Goal: Communication & Community: Answer question/provide support

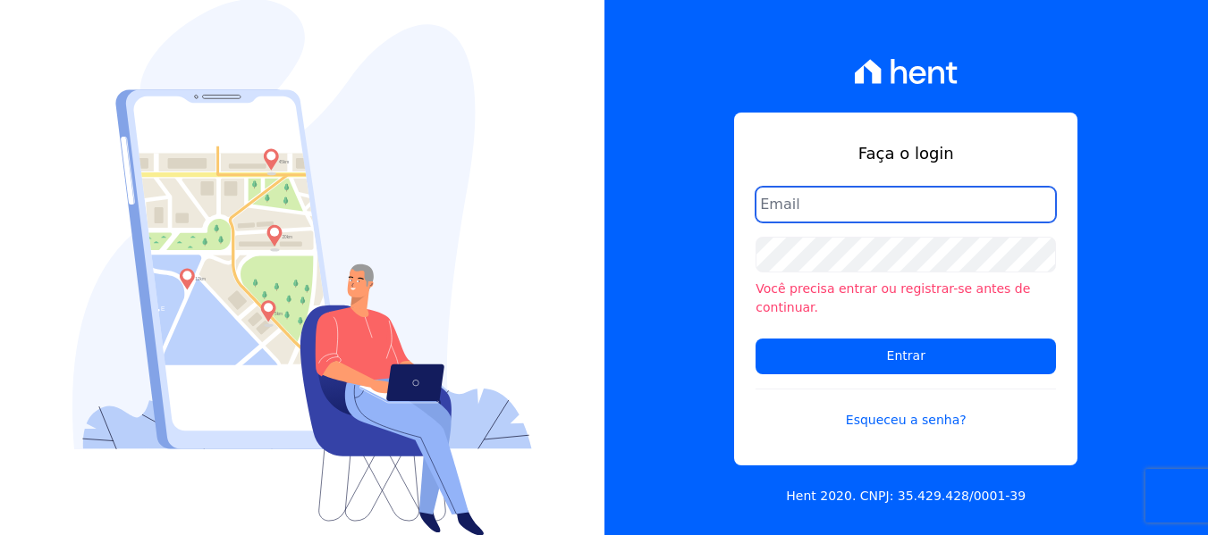
type input "[PERSON_NAME][EMAIL_ADDRESS][DOMAIN_NAME]"
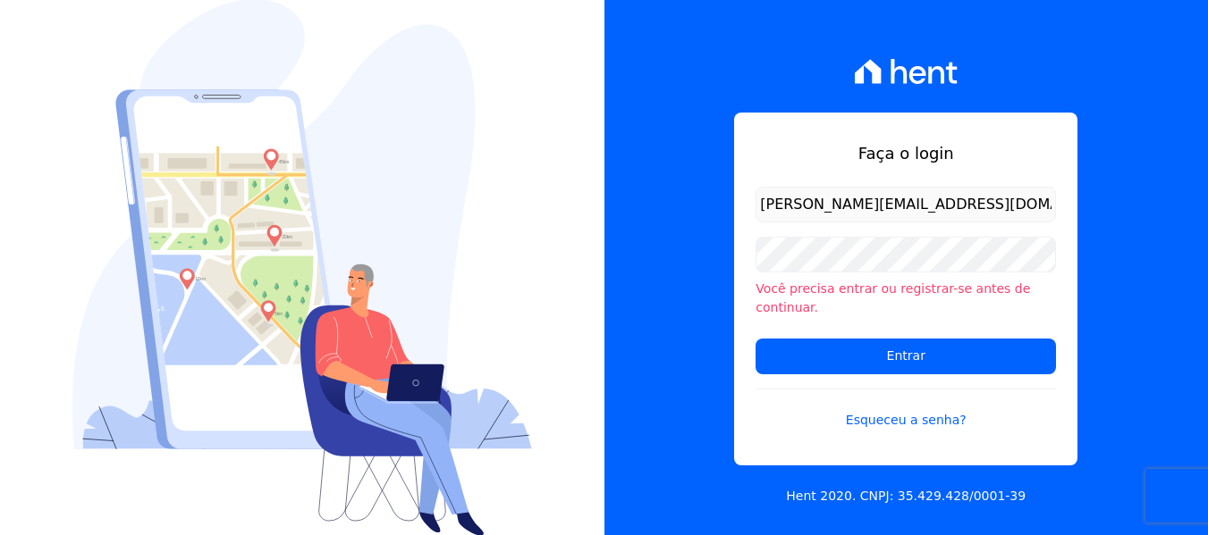
click at [1108, 417] on div "Faça o login maria.edinea@markaprime.com.br Você precisa entrar ou registrar-se…" at bounding box center [906, 267] width 604 height 535
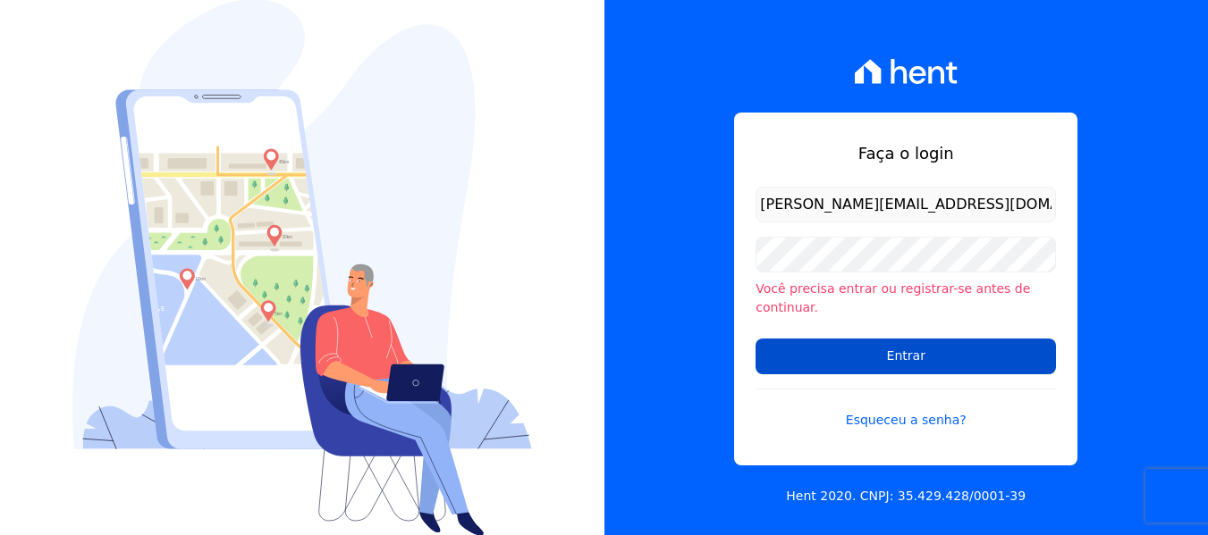
click at [911, 343] on input "Entrar" at bounding box center [905, 357] width 300 height 36
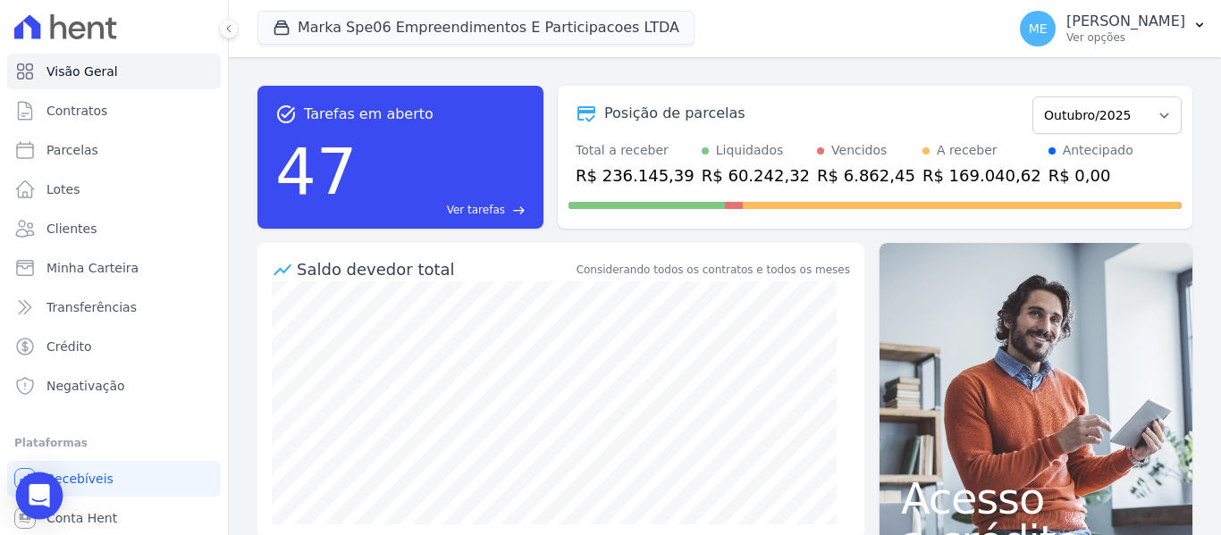
click at [46, 500] on icon "Open Intercom Messenger" at bounding box center [39, 495] width 23 height 23
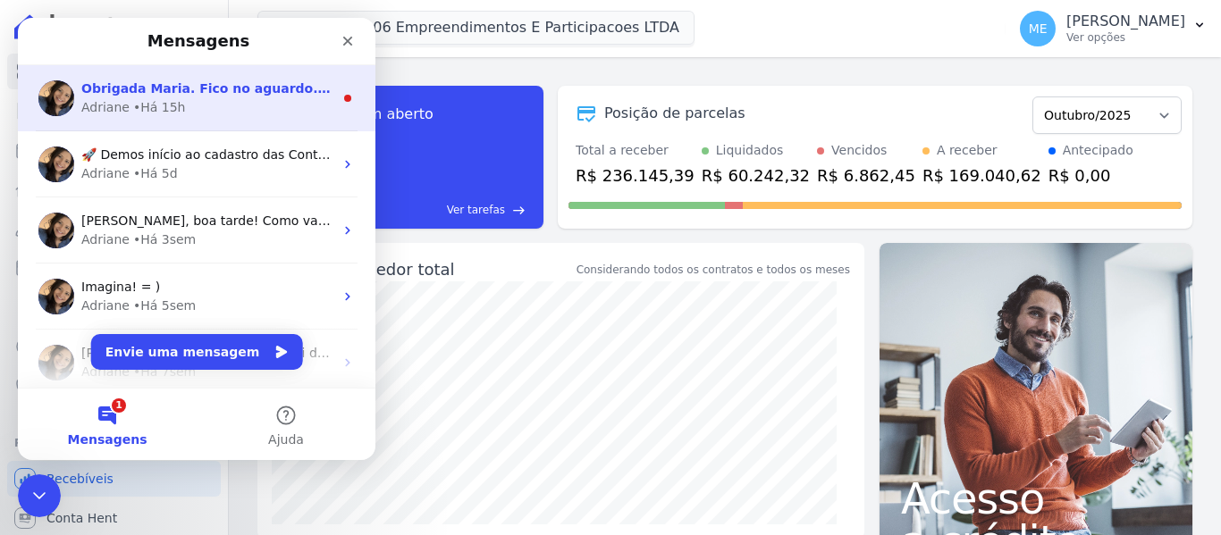
click at [181, 105] on div "Adriane • Há 15h" at bounding box center [207, 107] width 252 height 19
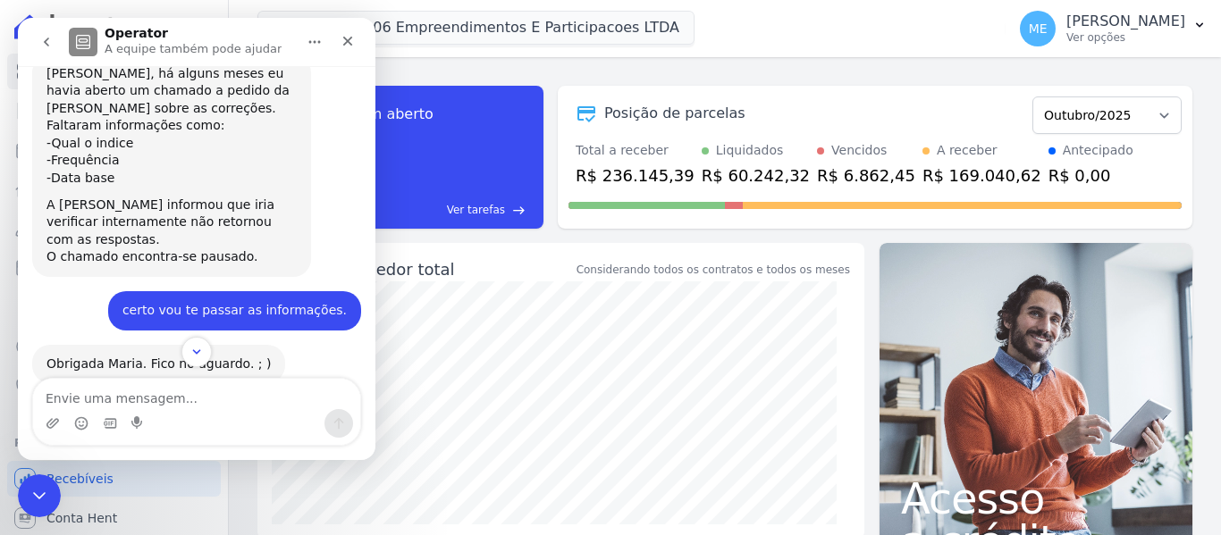
scroll to position [580, 0]
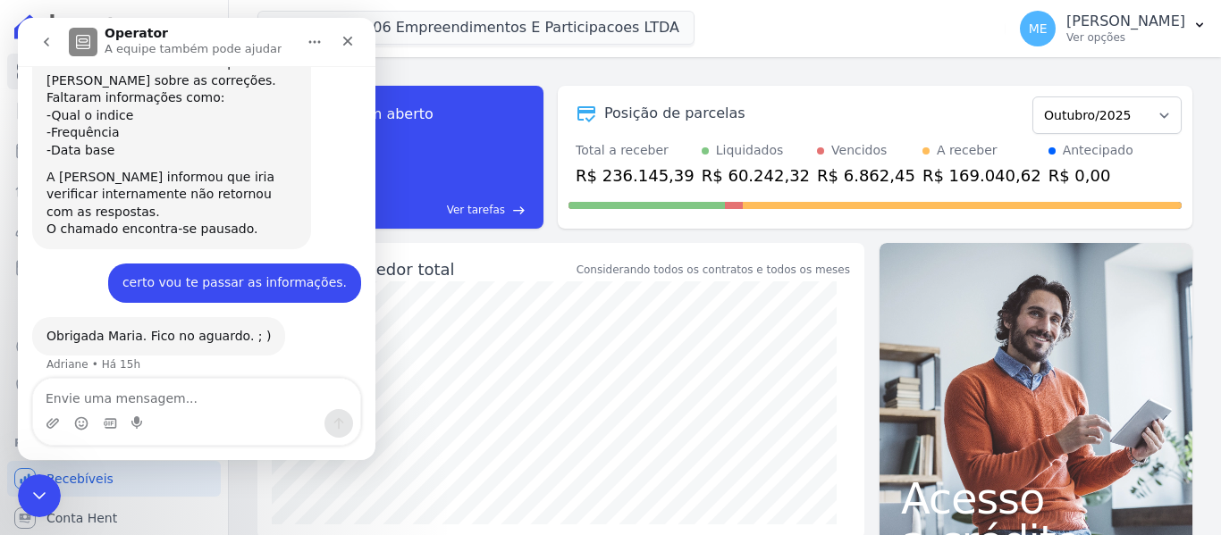
drag, startPoint x: 85, startPoint y: 271, endPoint x: 92, endPoint y: 282, distance: 12.9
click at [85, 271] on div "certo vou te passar as informações. [PERSON_NAME] • Há 15h" at bounding box center [196, 291] width 329 height 54
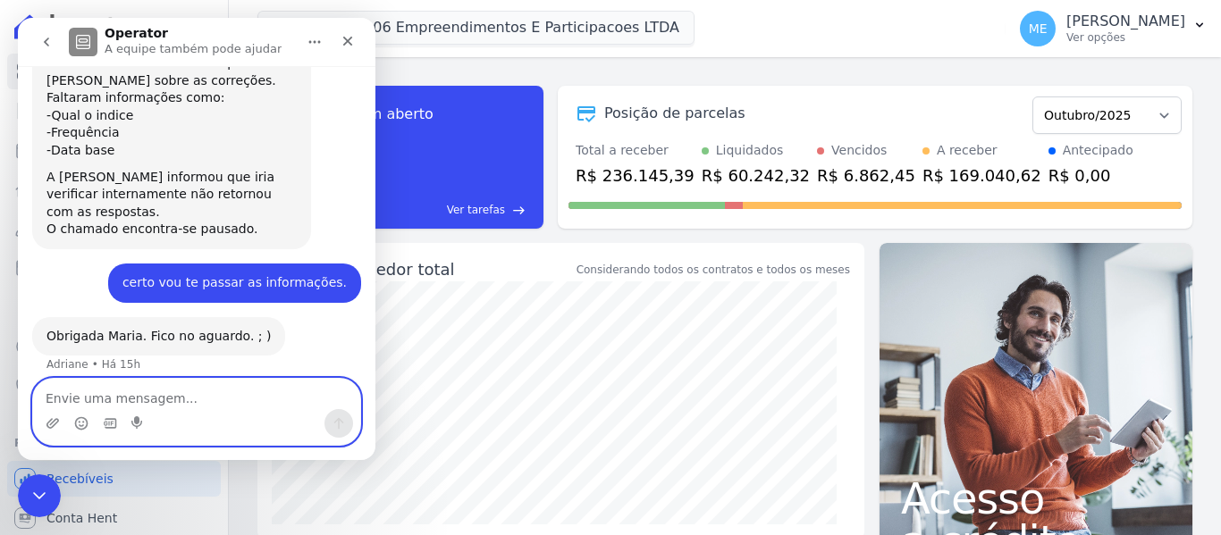
click at [118, 395] on textarea "Envie uma mensagem..." at bounding box center [196, 394] width 327 height 30
paste textarea "INCC - M (Construção Civil) Data base - Data da venda Frequência Mensal - O INC…"
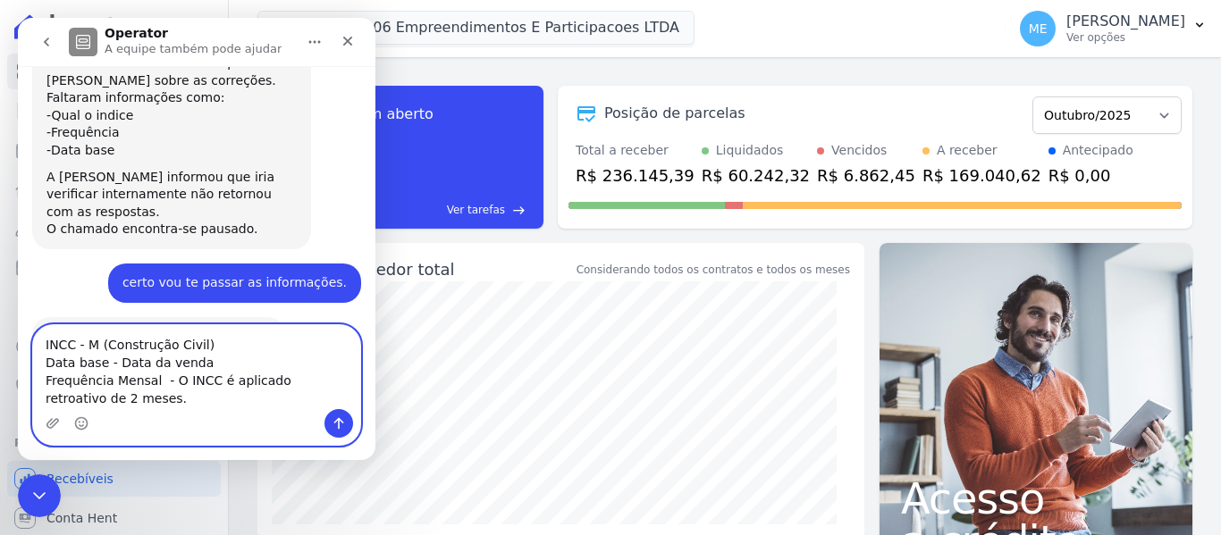
type textarea "INCC - M (Construção Civil) Data base - Data da venda Frequência Mensal - O INC…"
click at [342, 430] on icon "Enviar uma mensagem" at bounding box center [339, 424] width 14 height 14
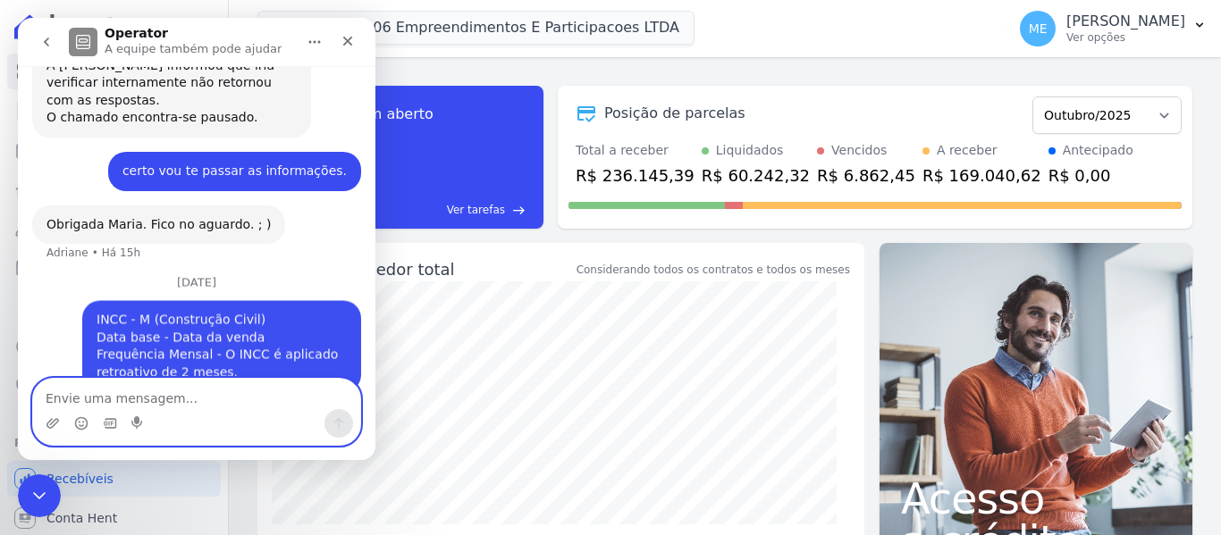
scroll to position [734, 0]
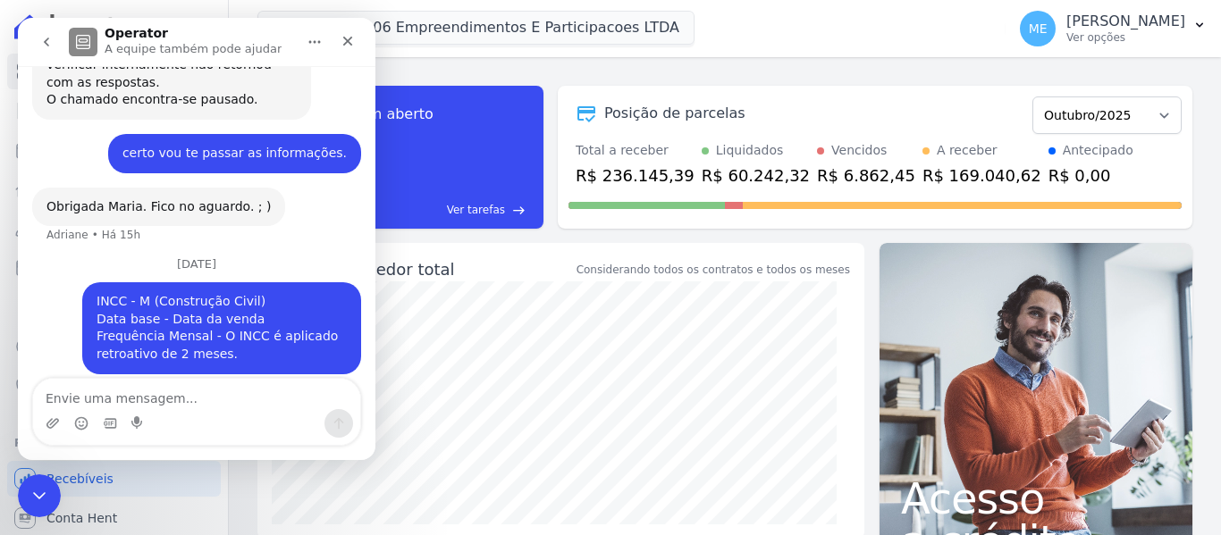
click at [476, 265] on div "Saldo devedor total" at bounding box center [435, 269] width 276 height 24
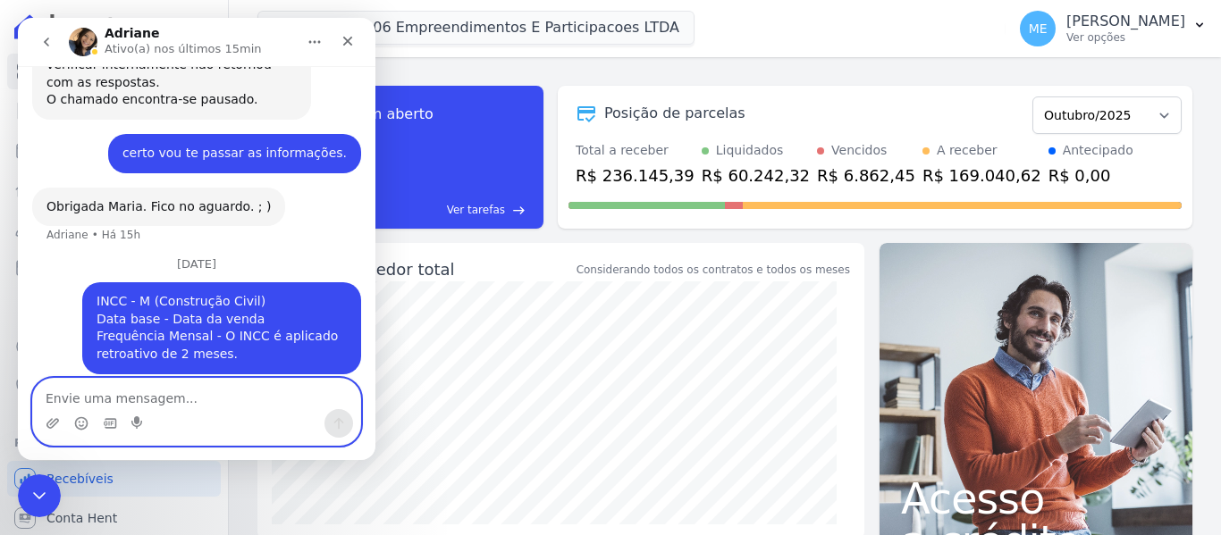
click at [115, 400] on textarea "Envie uma mensagem..." at bounding box center [196, 394] width 327 height 30
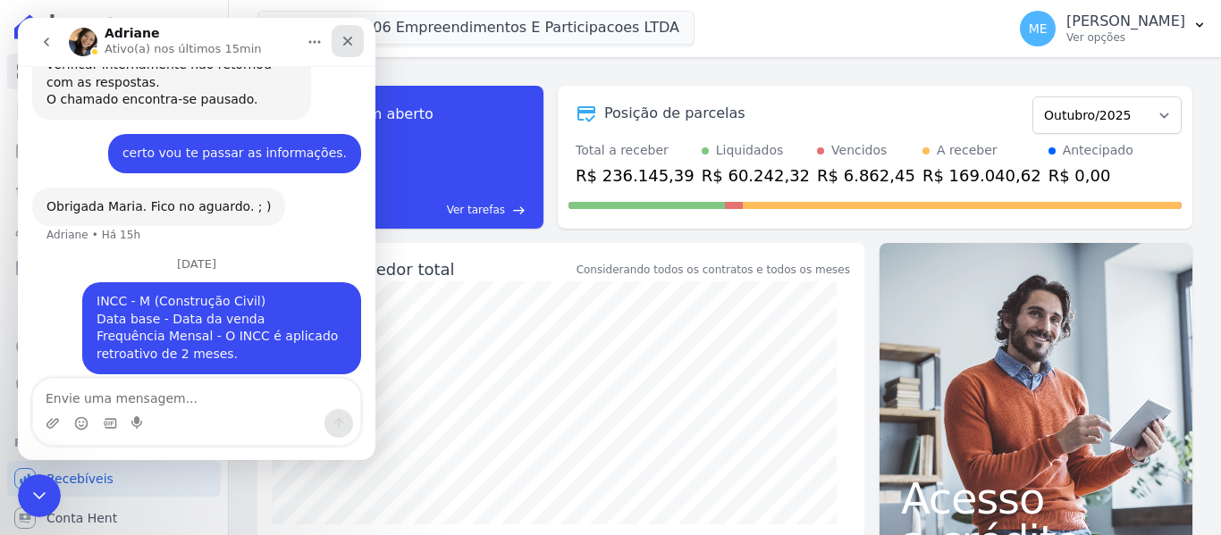
click at [344, 43] on icon "Fechar" at bounding box center [348, 41] width 14 height 14
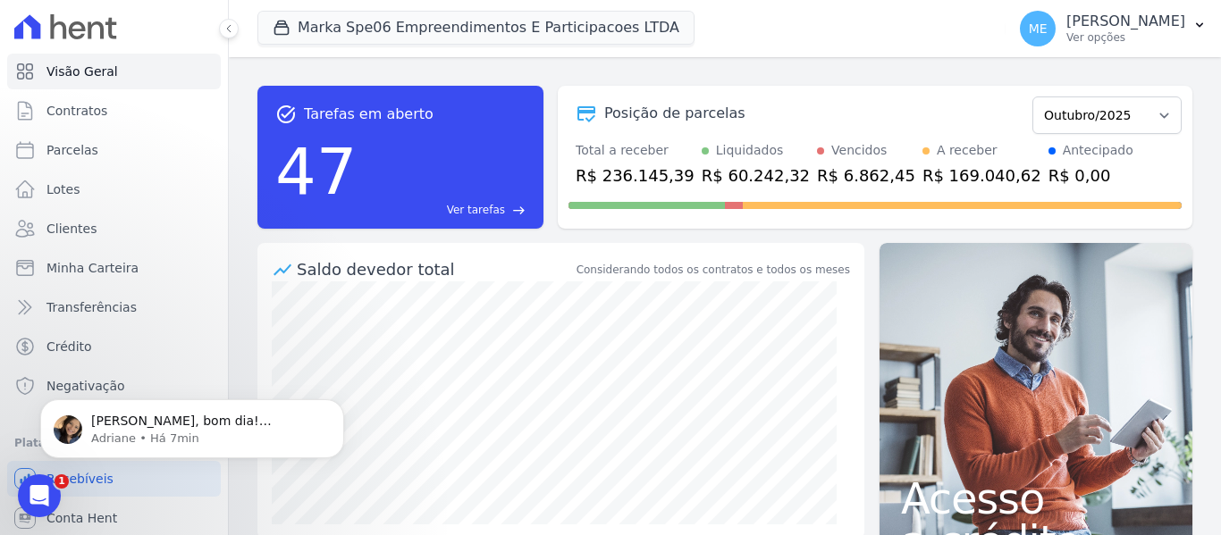
scroll to position [875, 0]
click at [141, 427] on span "[PERSON_NAME], bom dia! Obrigada. =) [PERSON_NAME], vou reabrir o chamado com a…" at bounding box center [201, 457] width 220 height 86
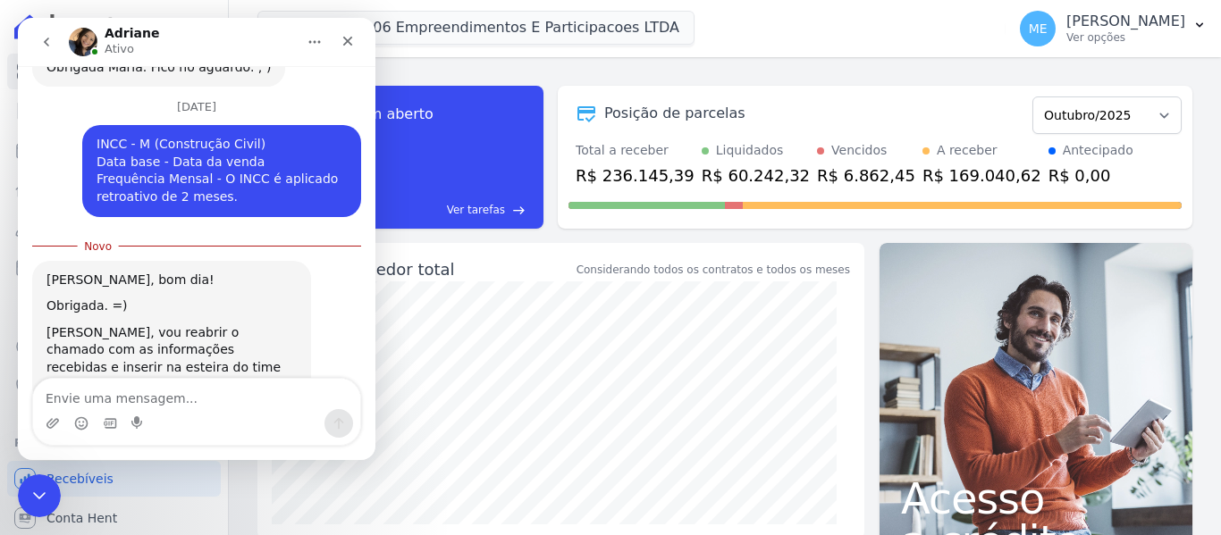
scroll to position [905, 0]
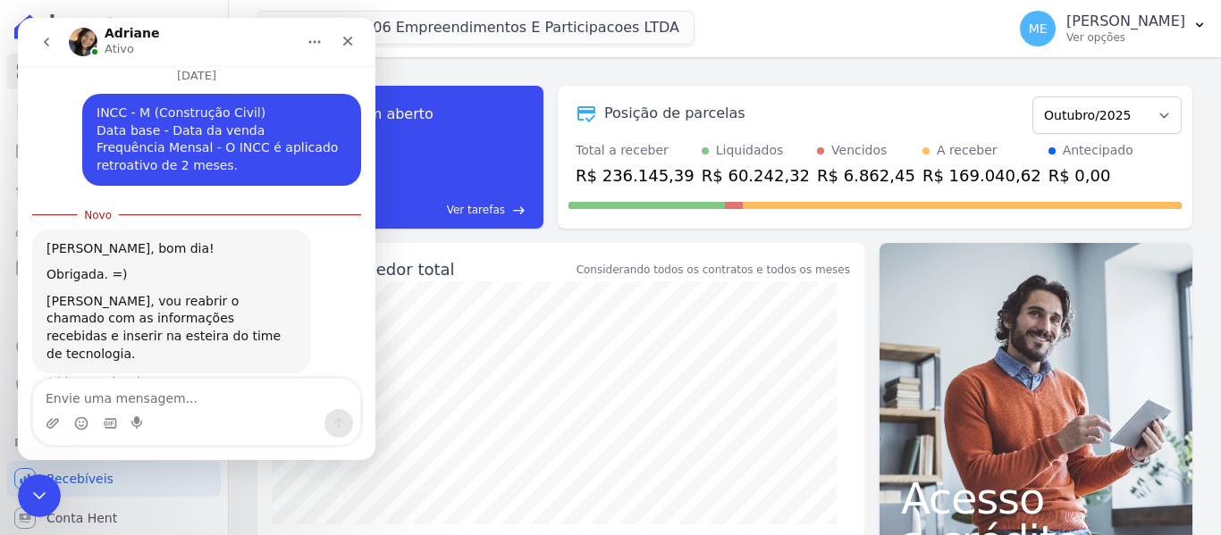
click at [150, 392] on textarea "Envie uma mensagem..." at bounding box center [196, 394] width 327 height 30
type textarea "ok, fico no aguardo da atualização."
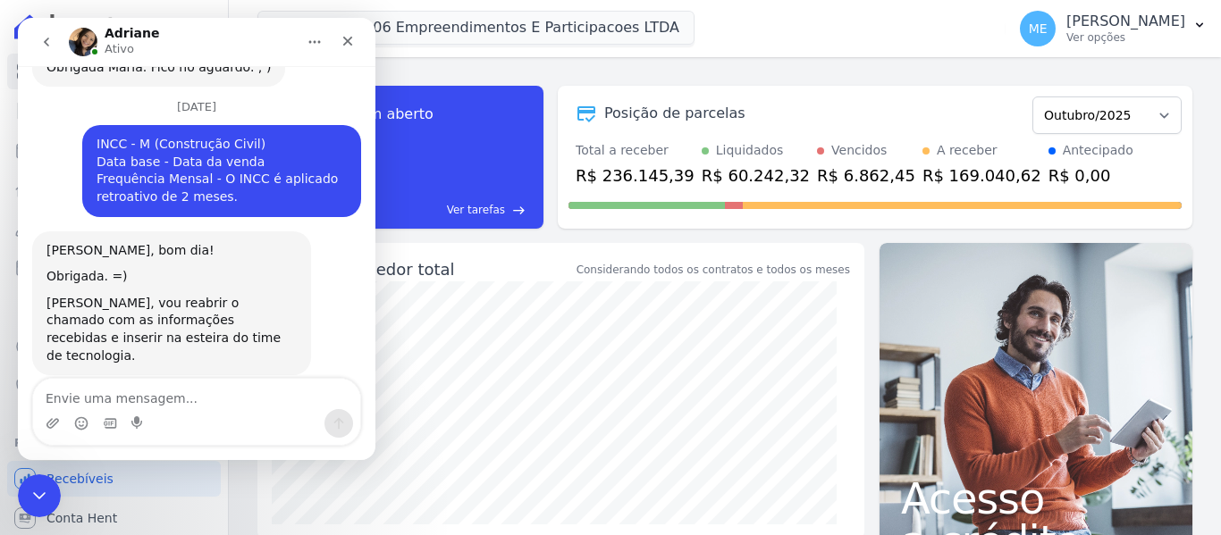
scroll to position [839, 0]
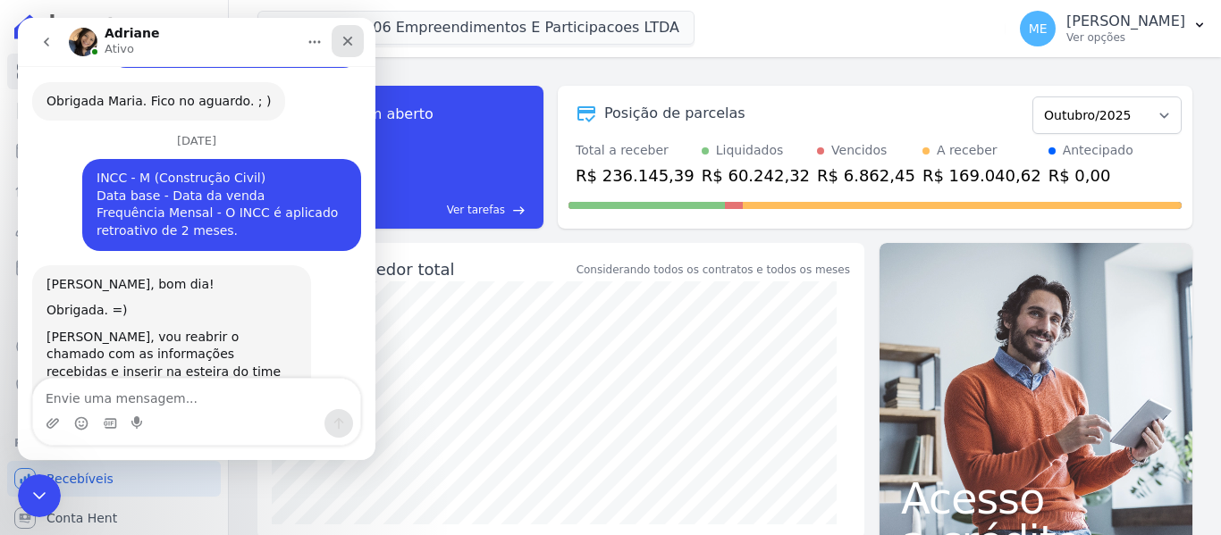
drag, startPoint x: 341, startPoint y: 46, endPoint x: 359, endPoint y: 63, distance: 25.3
click at [341, 45] on icon "Fechar" at bounding box center [348, 41] width 14 height 14
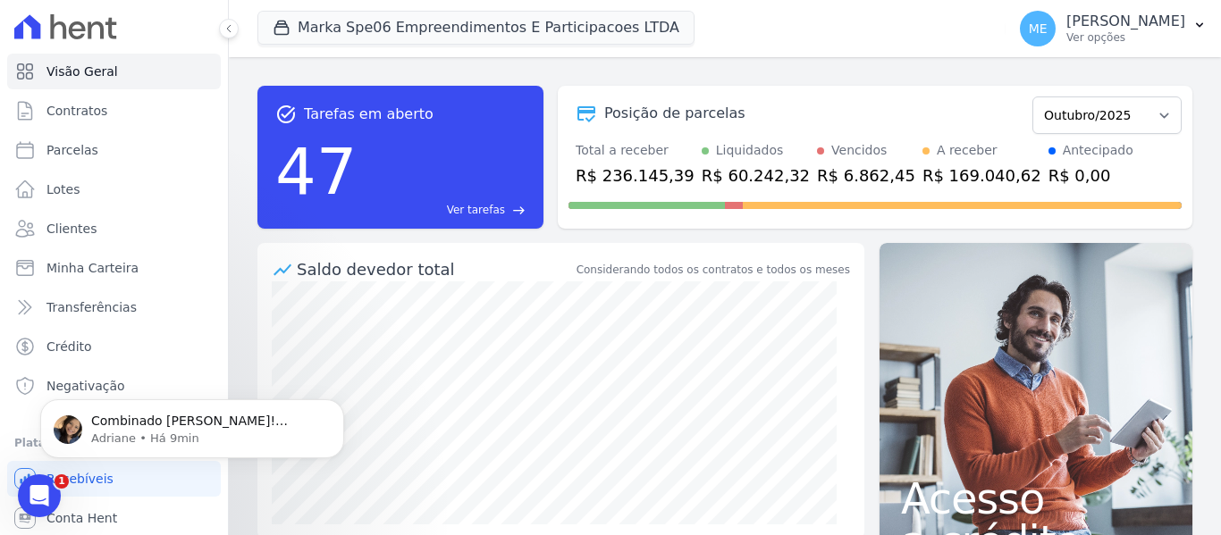
scroll to position [1038, 0]
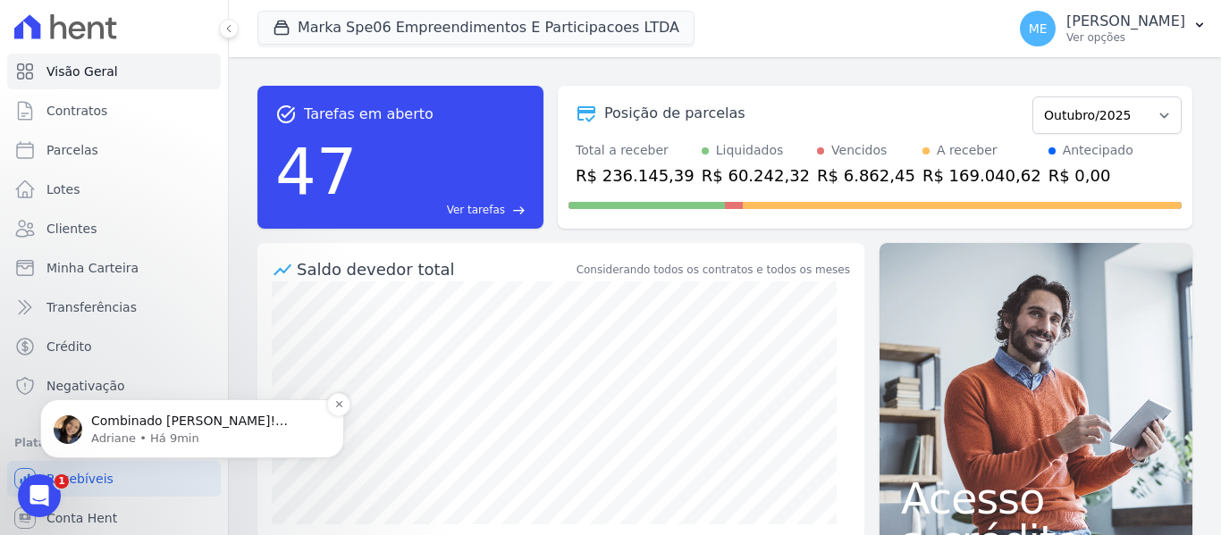
click at [158, 423] on span "Combinado [PERSON_NAME]! Obrigada. ; )" at bounding box center [189, 430] width 197 height 32
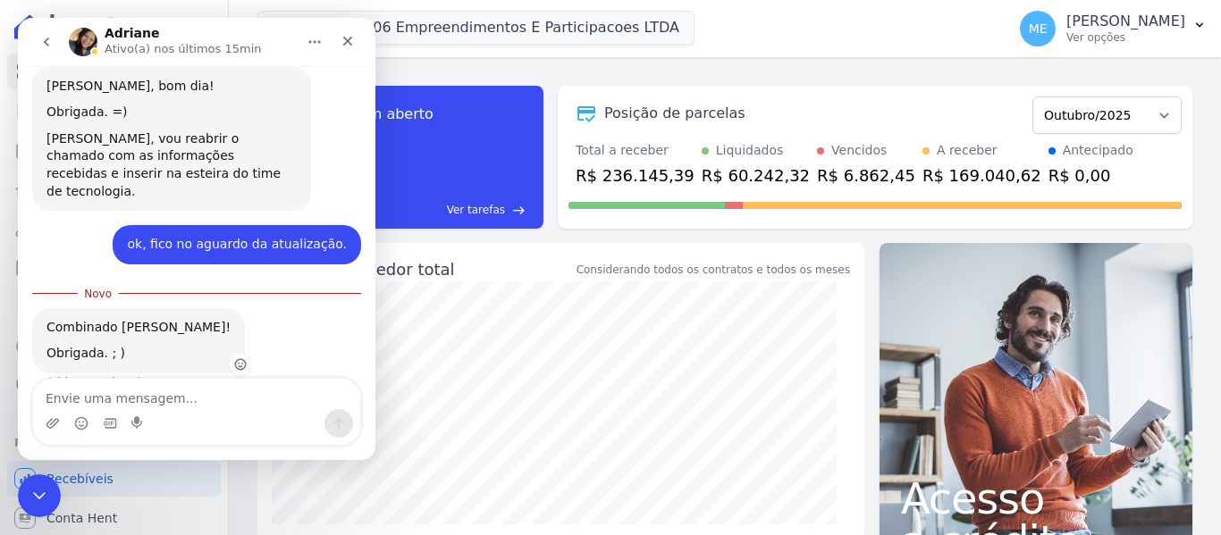
click at [234, 358] on icon "Add reaction" at bounding box center [240, 364] width 13 height 13
click at [70, 312] on span "👍" at bounding box center [59, 324] width 25 height 25
click at [347, 40] on icon "Fechar" at bounding box center [348, 42] width 10 height 10
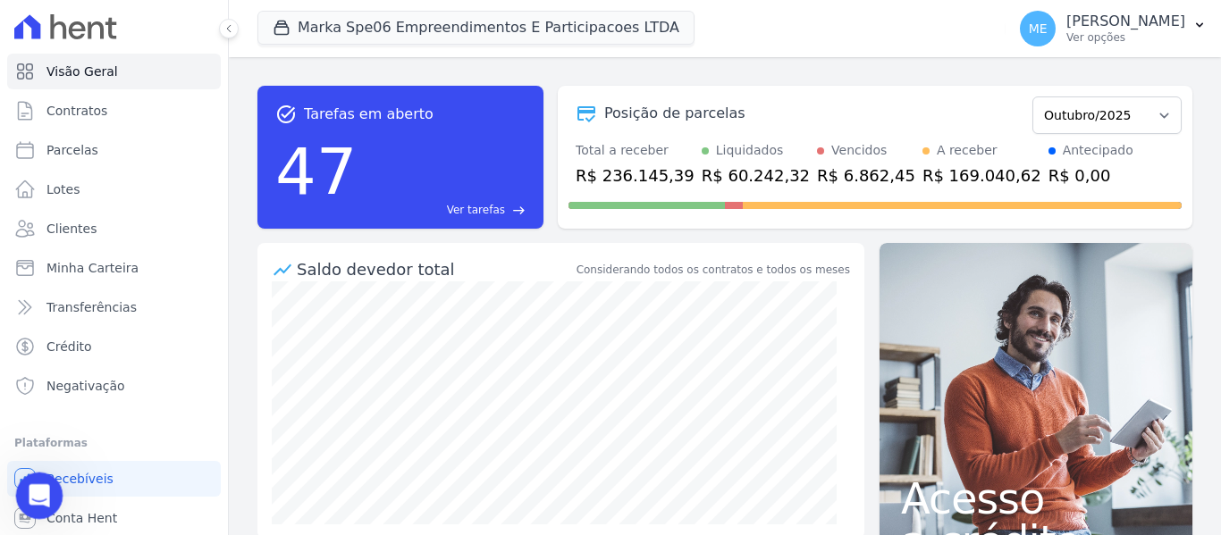
click at [29, 490] on icon "Abertura do Messenger da Intercom" at bounding box center [36, 493] width 29 height 29
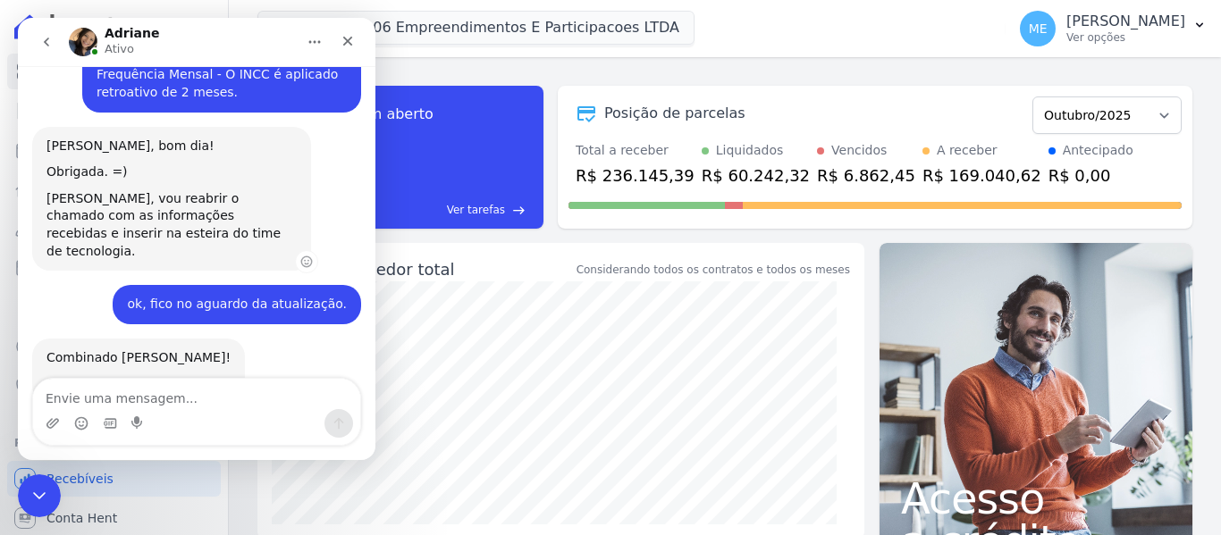
scroll to position [1008, 0]
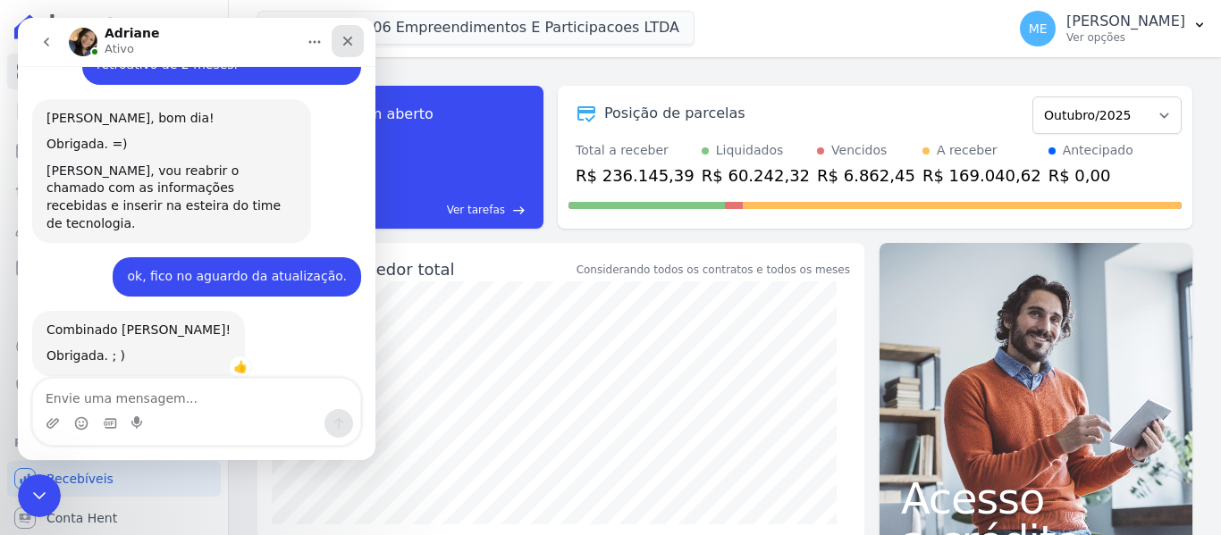
drag, startPoint x: 349, startPoint y: 46, endPoint x: 363, endPoint y: 68, distance: 26.5
click at [349, 46] on icon "Fechar" at bounding box center [348, 41] width 14 height 14
